Goal: Task Accomplishment & Management: Use online tool/utility

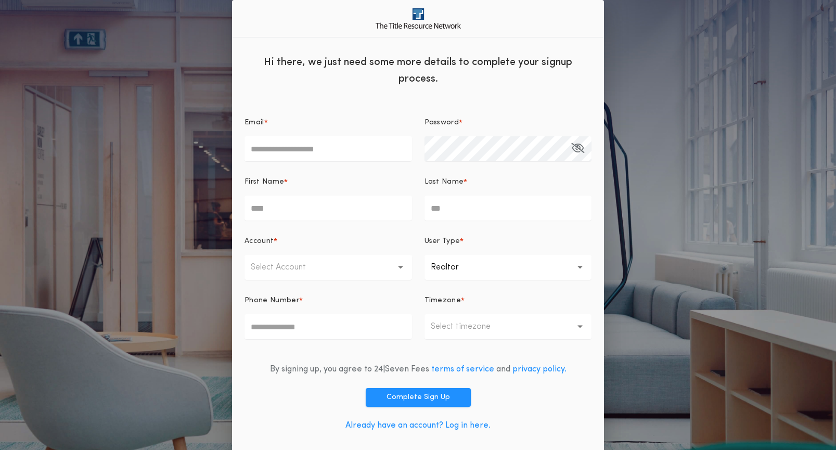
click at [470, 422] on link "Already have an account? Log in here." at bounding box center [418, 426] width 145 height 8
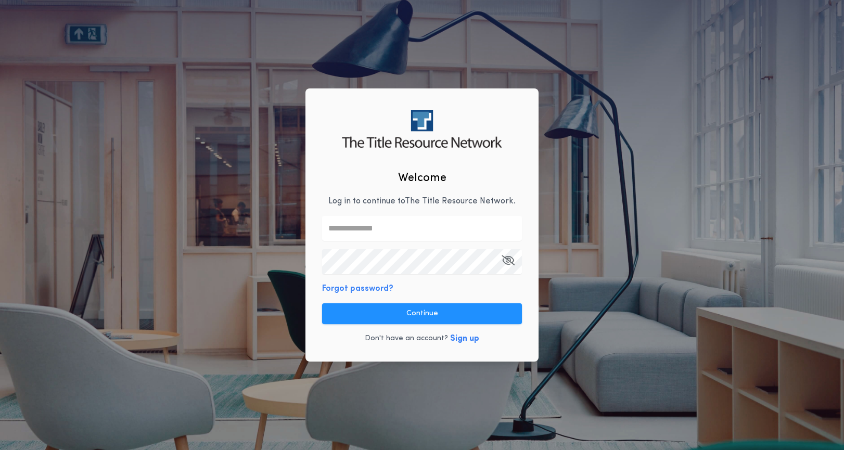
click at [372, 236] on input "text" at bounding box center [422, 228] width 200 height 25
type input "**********"
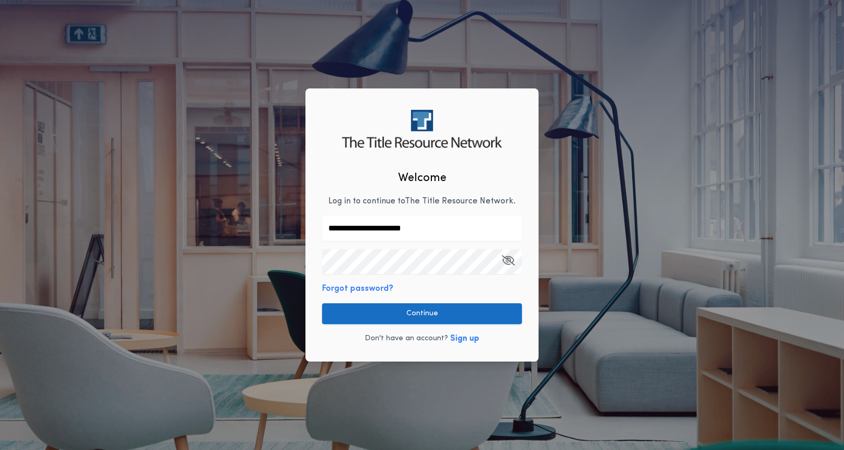
click at [437, 314] on button "Continue" at bounding box center [422, 313] width 200 height 21
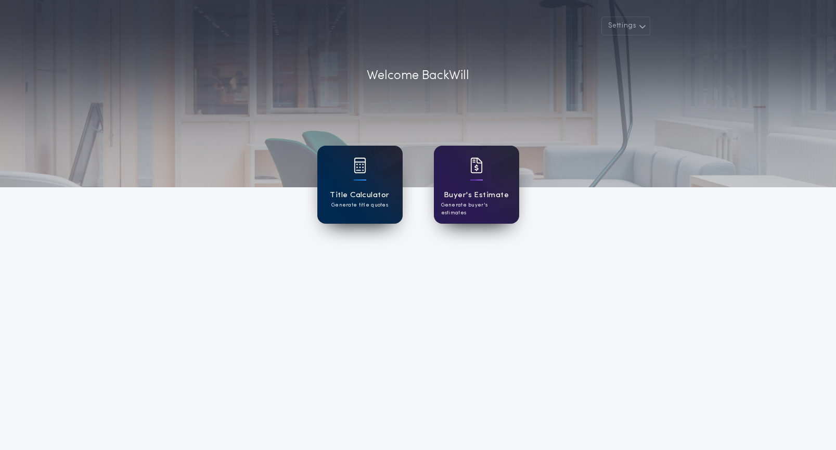
click at [372, 185] on div "Title Calculator Generate title quotes" at bounding box center [359, 185] width 85 height 78
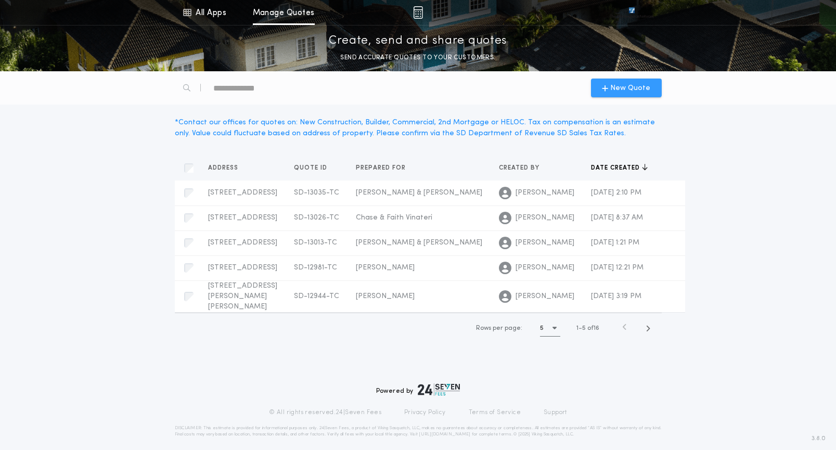
click at [621, 86] on span "New Quote" at bounding box center [630, 88] width 40 height 11
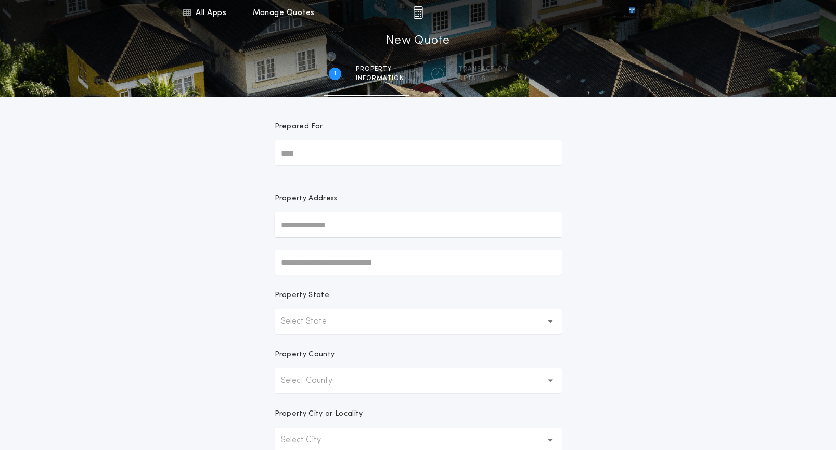
click at [316, 155] on input "Prepared For" at bounding box center [418, 153] width 287 height 25
type input "**********"
click at [329, 223] on input "text" at bounding box center [418, 224] width 287 height 25
click at [347, 244] on button "[STREET_ADDRESS]" at bounding box center [418, 246] width 287 height 16
type input "**********"
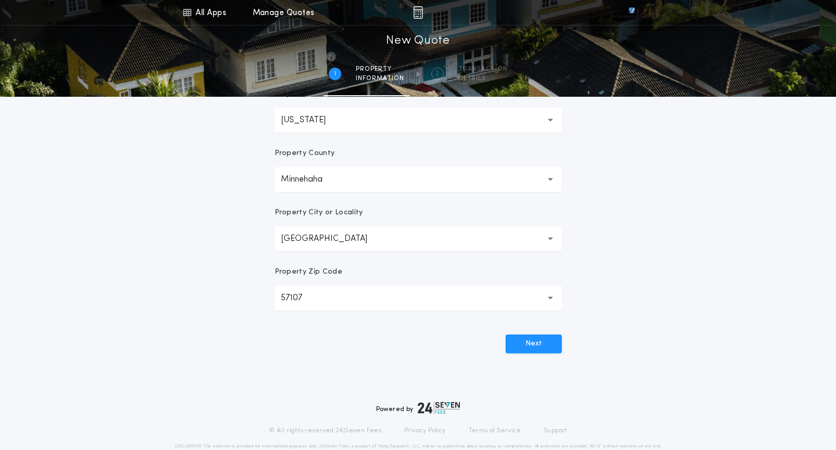
scroll to position [208, 0]
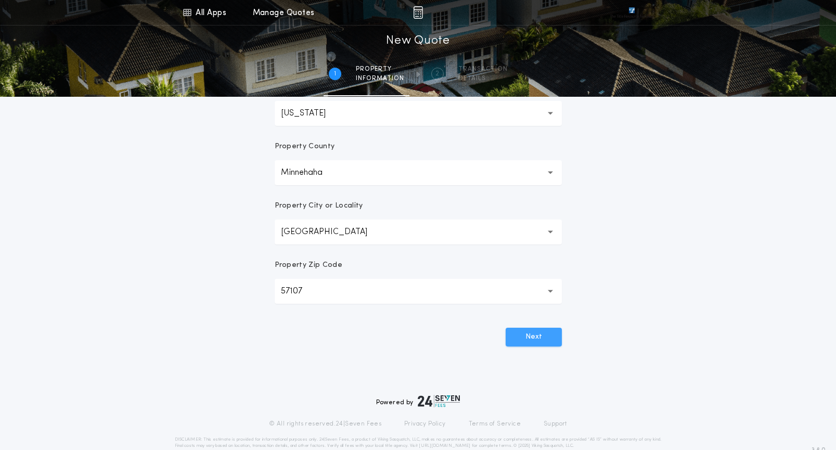
click at [547, 341] on button "Next" at bounding box center [534, 337] width 56 height 19
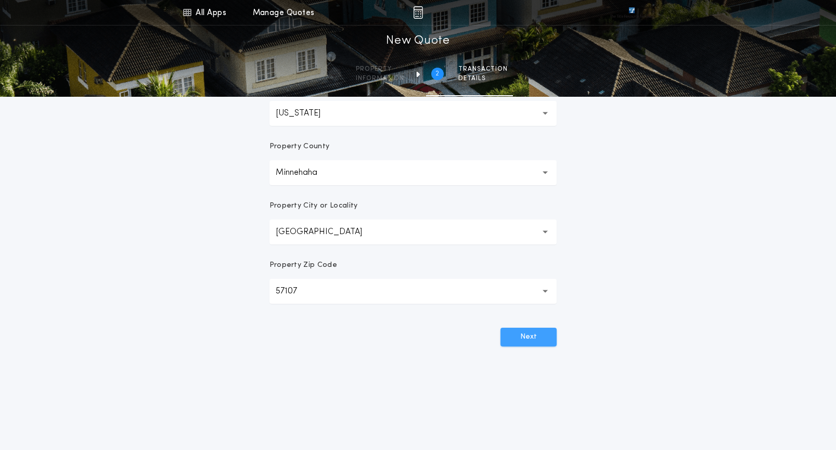
scroll to position [0, 0]
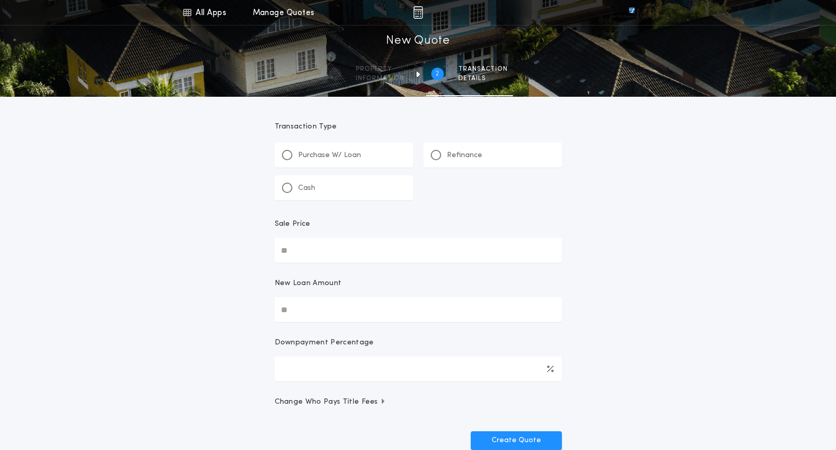
click at [466, 160] on p "Refinance" at bounding box center [464, 155] width 35 height 10
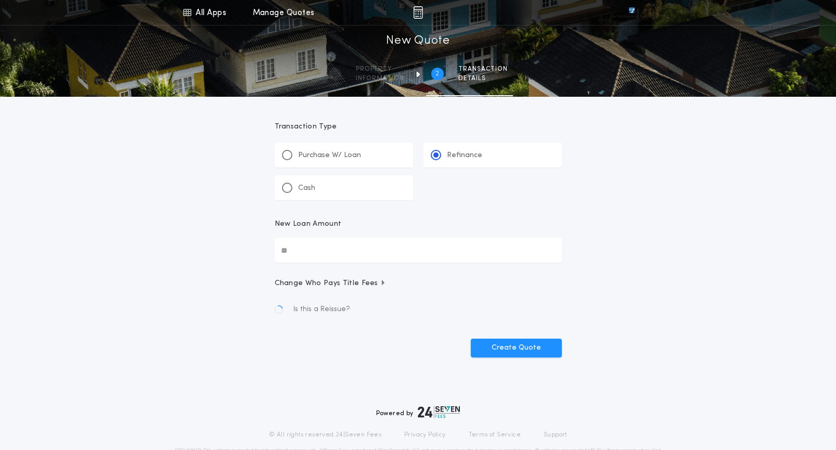
click at [379, 234] on div "New Loan Amount" at bounding box center [418, 228] width 287 height 19
click at [379, 238] on input "New Loan Amount" at bounding box center [418, 250] width 287 height 25
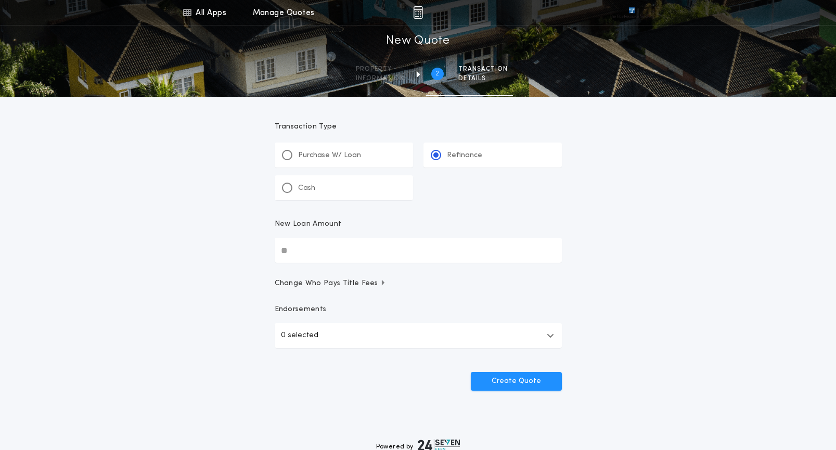
click at [376, 243] on input "New Loan Amount" at bounding box center [418, 250] width 287 height 25
type input "********"
click at [541, 382] on button "Create Quote" at bounding box center [516, 381] width 91 height 19
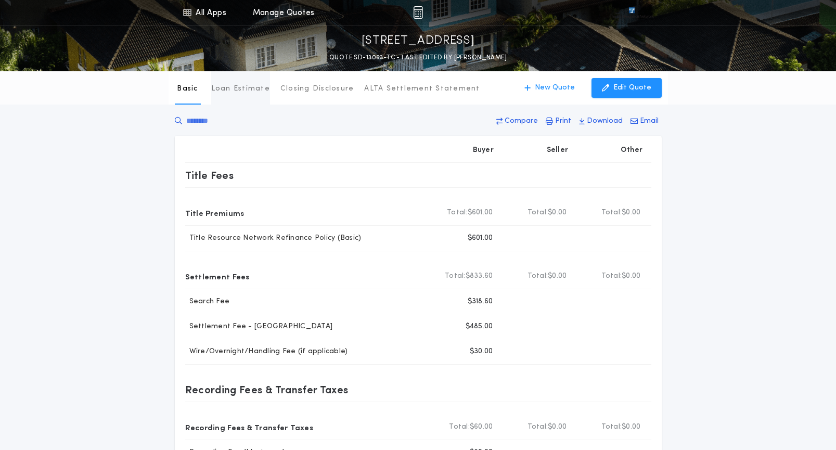
click at [249, 91] on p "Loan Estimate" at bounding box center [240, 89] width 59 height 10
